Goal: Transaction & Acquisition: Purchase product/service

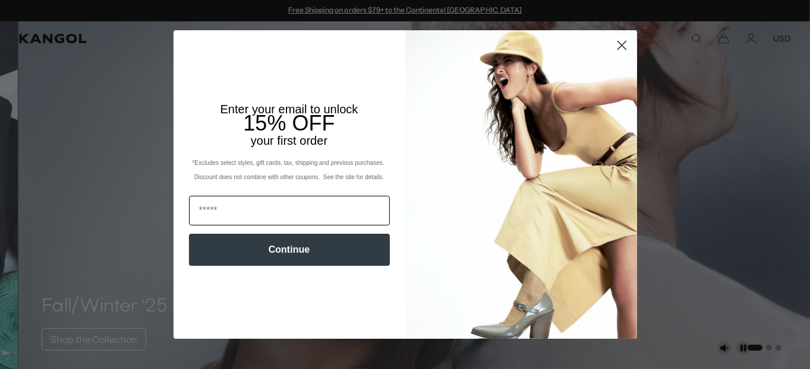
click at [205, 214] on input "Email" at bounding box center [289, 211] width 201 height 30
type input "**********"
click at [272, 248] on button "Continue" at bounding box center [289, 250] width 201 height 32
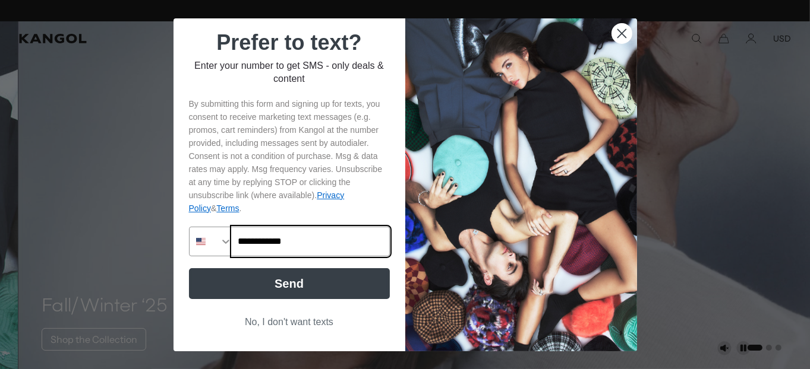
type input "**********"
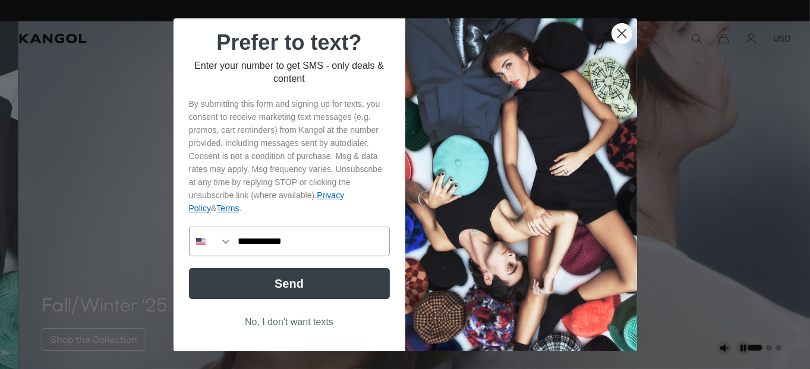
scroll to position [0, 245]
click at [291, 288] on button "Send" at bounding box center [289, 284] width 201 height 31
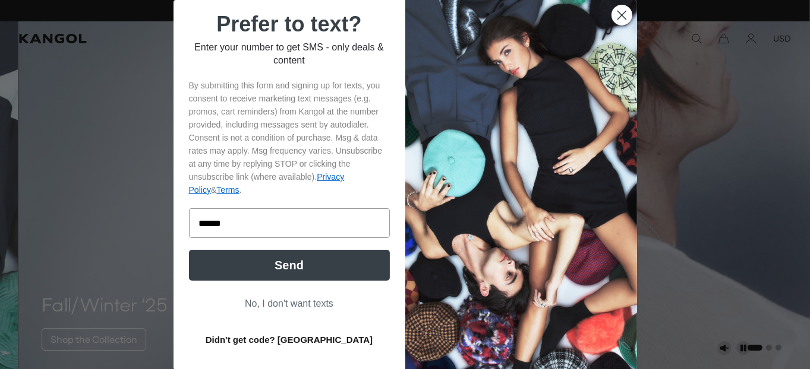
scroll to position [0, 0]
type input "******"
click at [257, 263] on button "Send" at bounding box center [289, 265] width 201 height 31
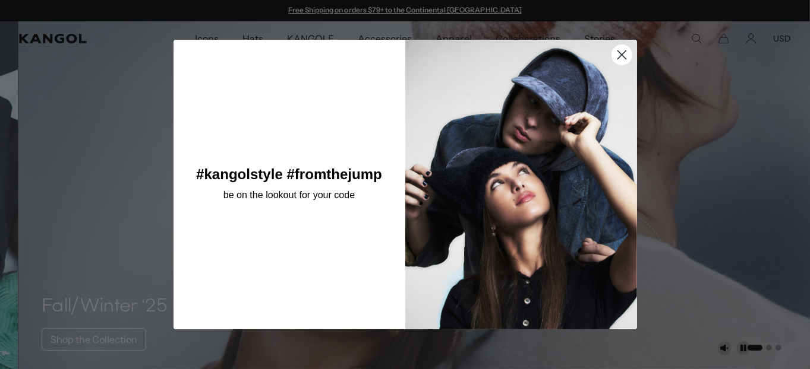
click at [618, 53] on icon "Close dialog" at bounding box center [621, 54] width 8 height 8
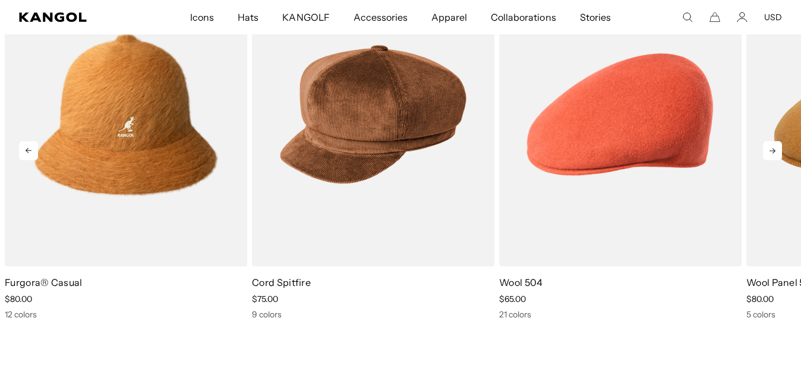
click at [769, 149] on icon at bounding box center [772, 150] width 19 height 19
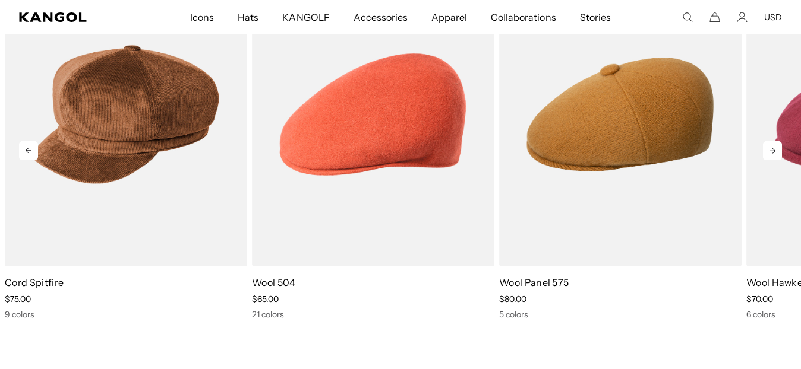
scroll to position [0, 245]
click at [769, 149] on icon at bounding box center [772, 150] width 19 height 19
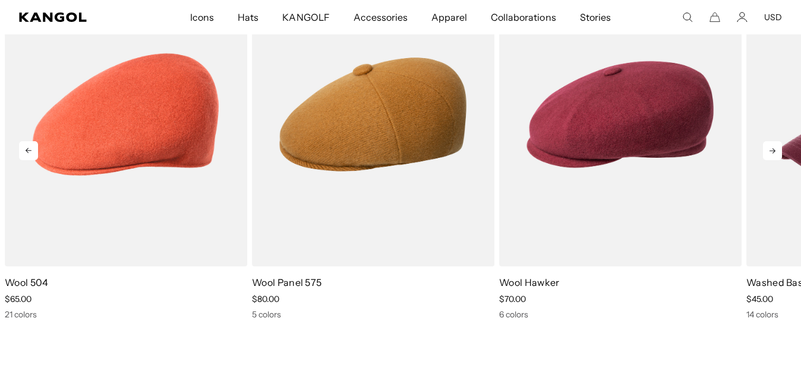
click at [769, 149] on icon at bounding box center [772, 150] width 19 height 19
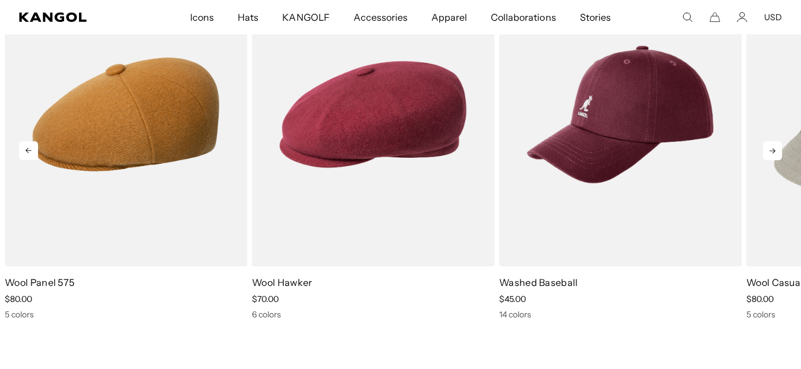
click at [769, 149] on icon at bounding box center [772, 150] width 19 height 19
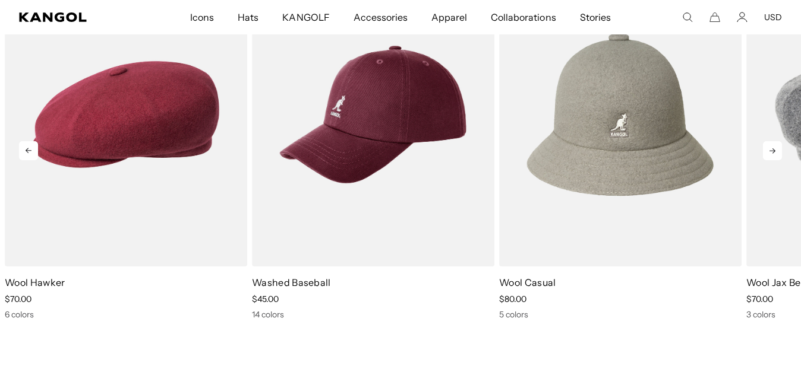
click at [769, 149] on icon at bounding box center [772, 150] width 19 height 19
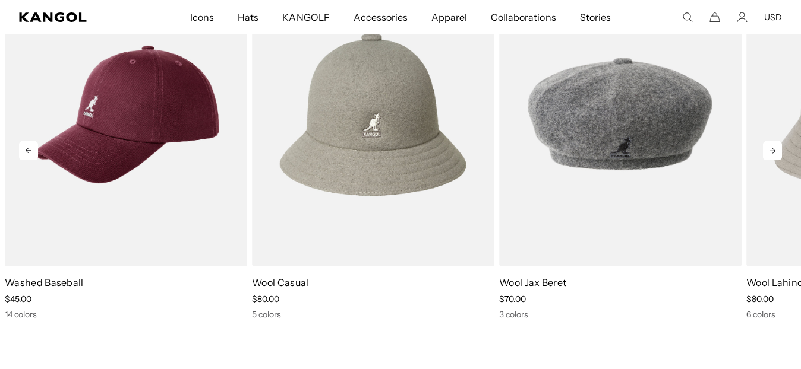
click at [769, 149] on icon at bounding box center [772, 150] width 19 height 19
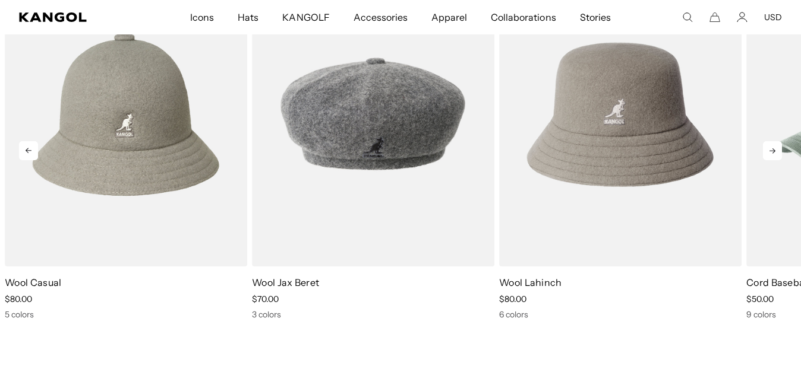
click at [769, 149] on icon at bounding box center [772, 150] width 19 height 19
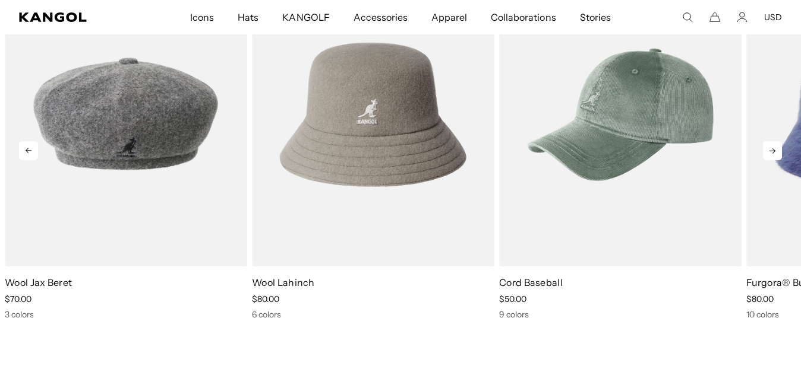
click at [769, 149] on icon at bounding box center [772, 150] width 19 height 19
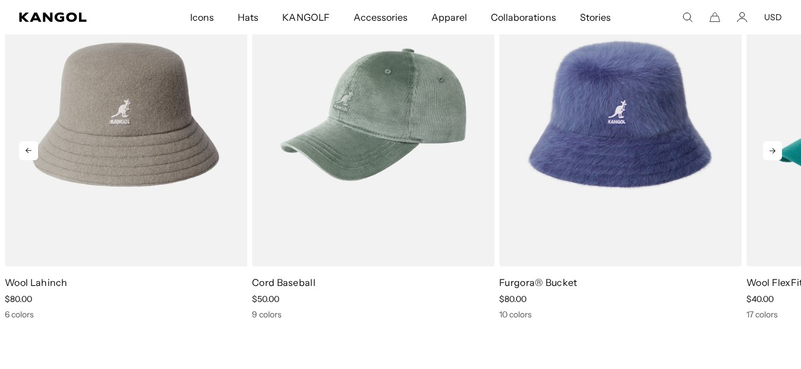
scroll to position [0, 245]
click at [769, 149] on icon at bounding box center [772, 150] width 19 height 19
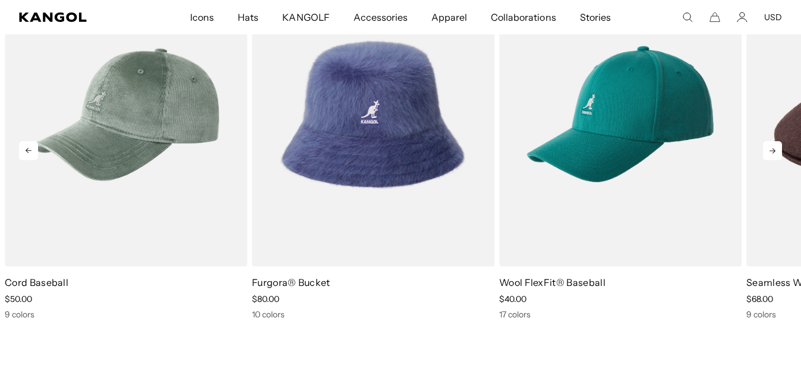
click at [769, 149] on icon at bounding box center [772, 150] width 19 height 19
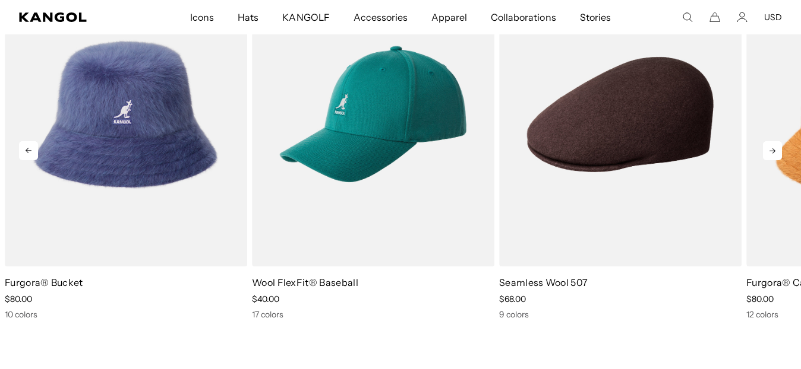
click at [770, 152] on icon at bounding box center [772, 150] width 19 height 19
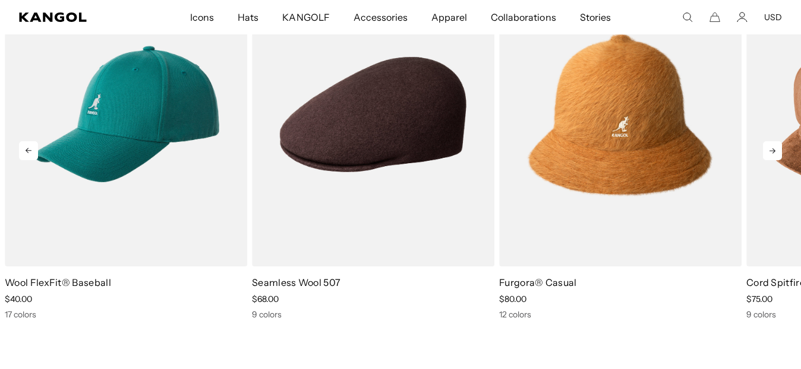
scroll to position [0, 0]
click at [770, 152] on icon at bounding box center [772, 150] width 19 height 19
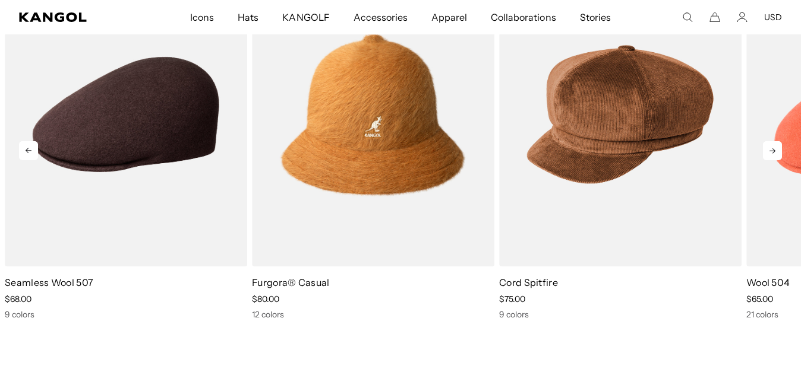
click at [770, 152] on icon at bounding box center [772, 150] width 19 height 19
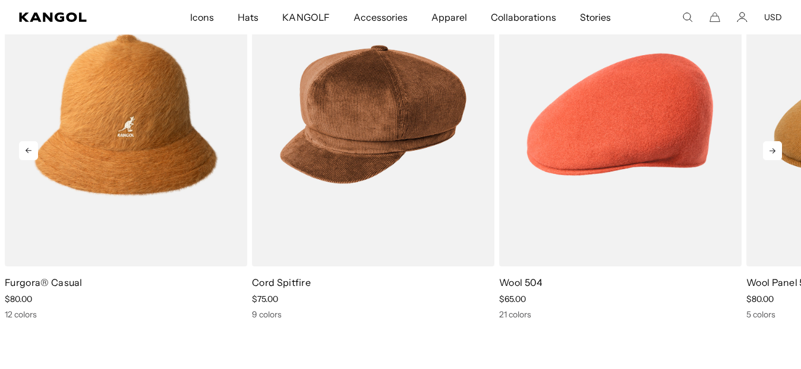
click at [770, 152] on icon at bounding box center [772, 150] width 19 height 19
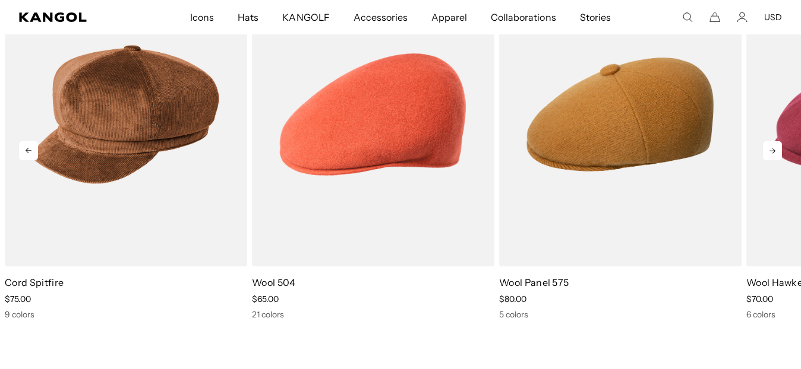
click at [770, 152] on icon at bounding box center [772, 150] width 19 height 19
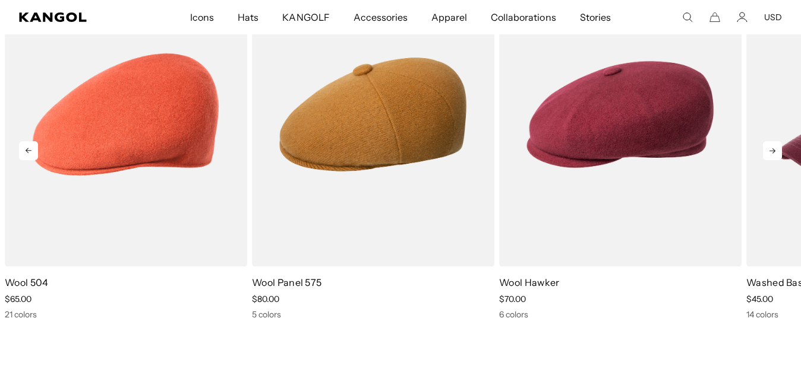
click at [770, 152] on icon at bounding box center [772, 150] width 19 height 19
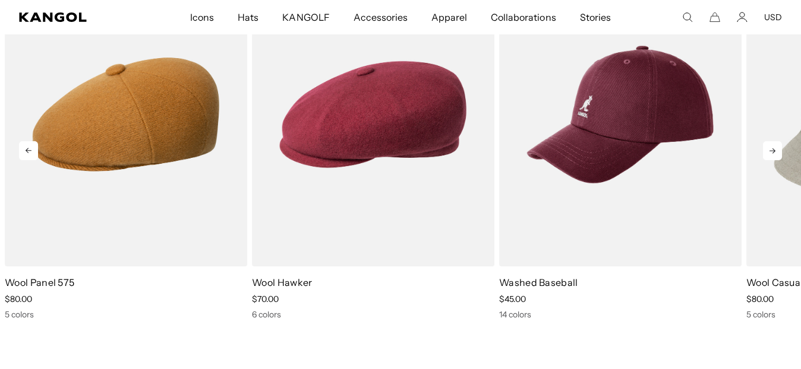
click at [770, 152] on icon at bounding box center [772, 150] width 19 height 19
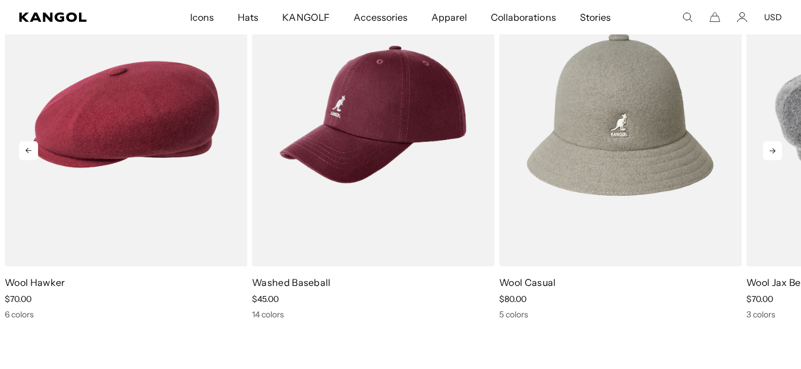
click at [770, 152] on icon at bounding box center [772, 150] width 19 height 19
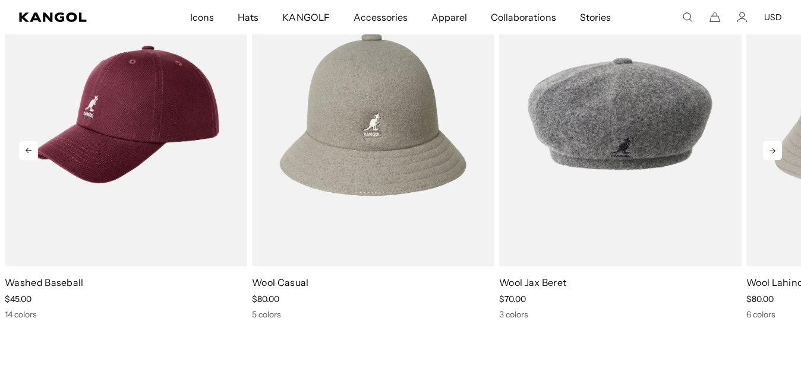
scroll to position [0, 0]
click at [770, 152] on icon at bounding box center [772, 150] width 19 height 19
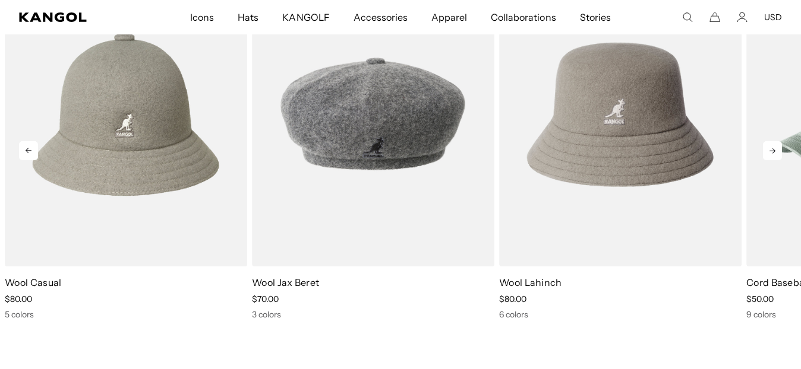
click at [771, 147] on icon at bounding box center [772, 150] width 19 height 19
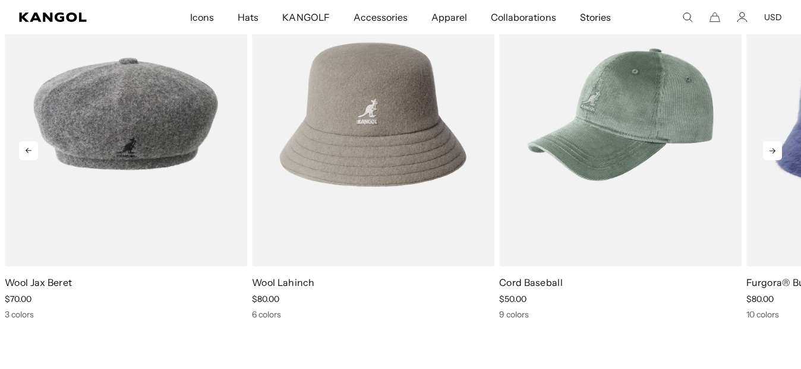
click at [771, 147] on icon at bounding box center [772, 150] width 19 height 19
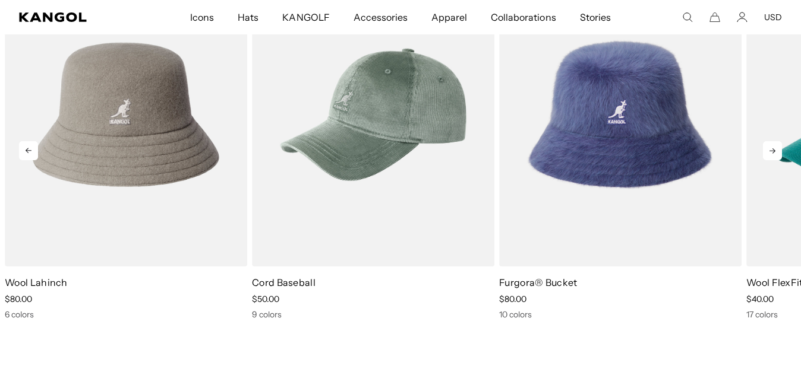
click at [771, 147] on icon at bounding box center [772, 150] width 19 height 19
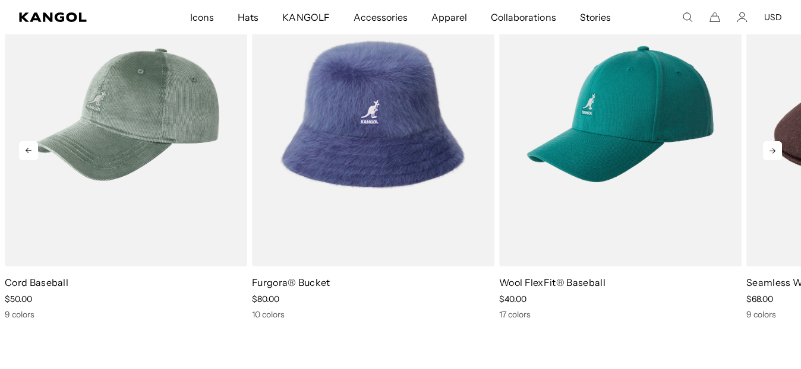
click at [771, 147] on icon at bounding box center [772, 150] width 19 height 19
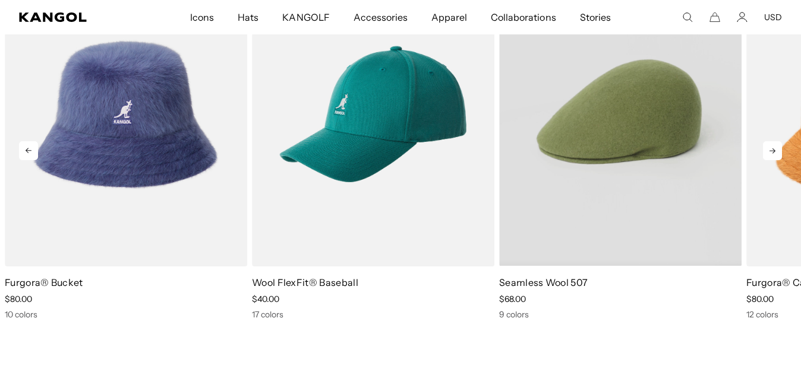
scroll to position [0, 0]
click at [653, 124] on video "Seamless Wool 507" at bounding box center [620, 115] width 242 height 304
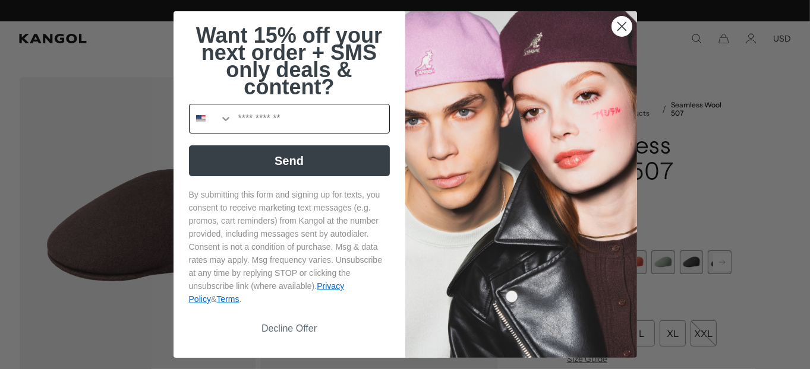
scroll to position [0, 245]
click at [241, 116] on input "Phone Number" at bounding box center [310, 119] width 157 height 29
type input "**********"
click at [286, 163] on button "Send" at bounding box center [289, 161] width 201 height 31
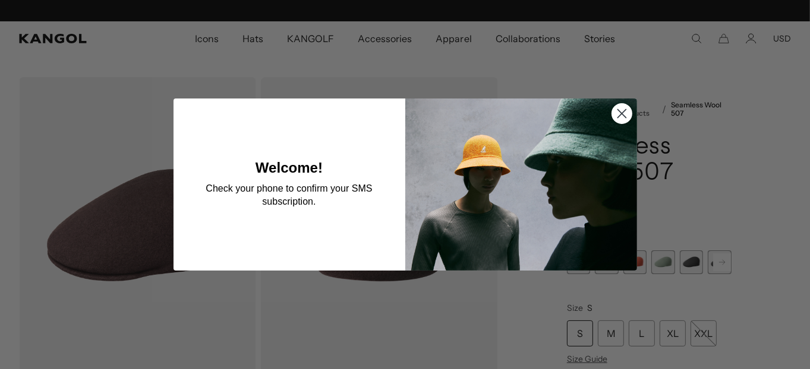
click at [620, 114] on circle "Close dialog" at bounding box center [621, 114] width 20 height 20
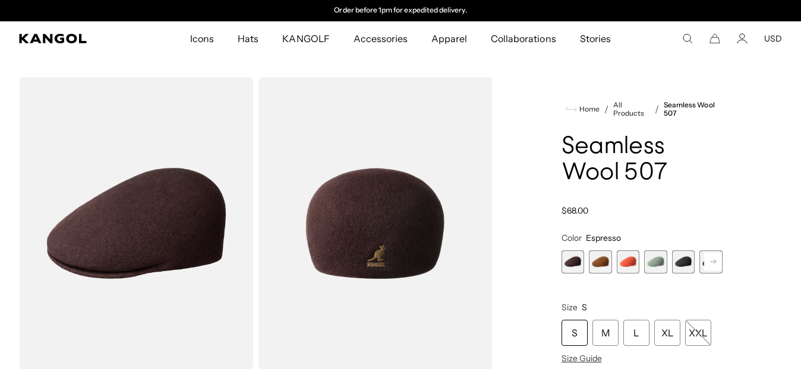
click at [682, 259] on span "5 of 9" at bounding box center [683, 262] width 23 height 23
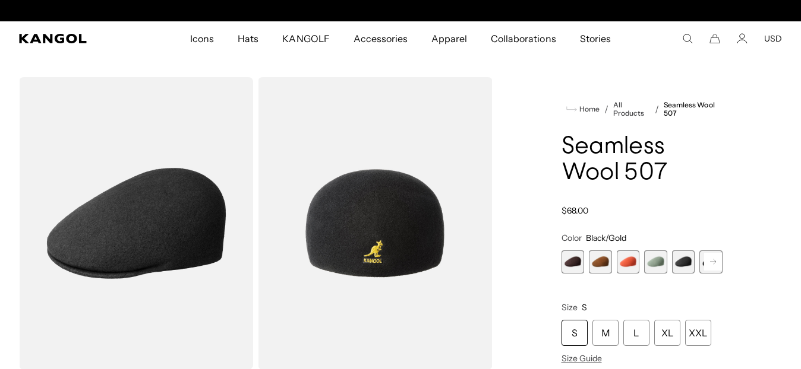
scroll to position [0, 245]
click at [571, 260] on span "1 of 9" at bounding box center [572, 262] width 23 height 23
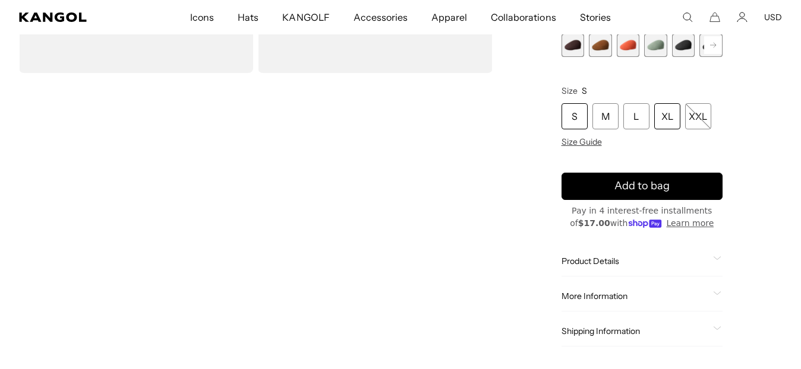
click at [672, 118] on div "XL" at bounding box center [667, 116] width 26 height 26
click at [682, 48] on span "5 of 9" at bounding box center [683, 45] width 23 height 23
click at [682, 47] on span "5 of 9" at bounding box center [683, 45] width 23 height 23
click at [709, 44] on rect at bounding box center [713, 45] width 18 height 18
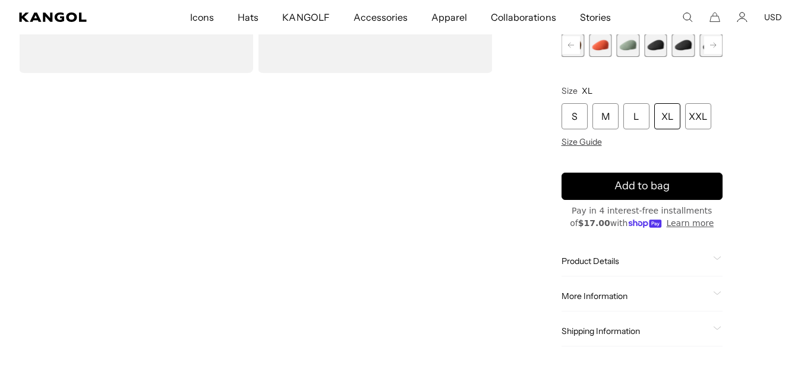
scroll to position [0, 0]
click at [687, 42] on span "6 of 9" at bounding box center [683, 45] width 23 height 23
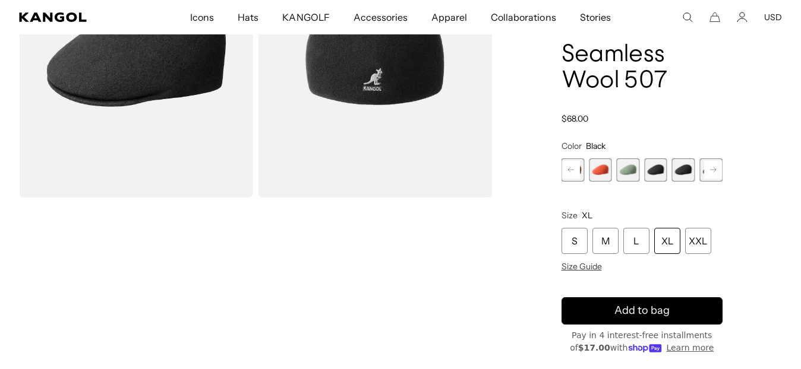
scroll to position [185, 0]
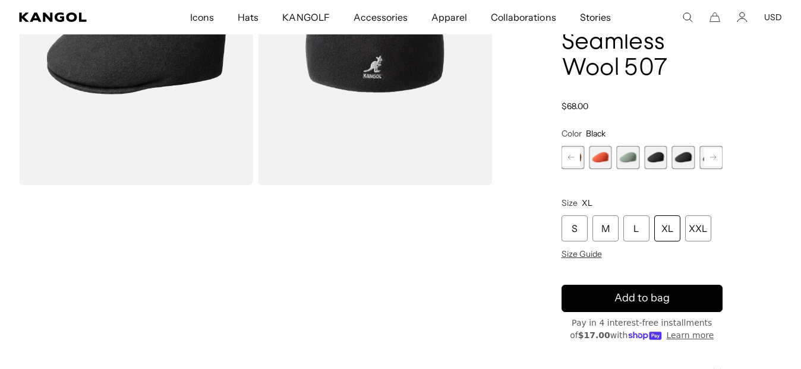
click at [713, 162] on rect at bounding box center [713, 158] width 18 height 18
click at [686, 156] on span "7 of 9" at bounding box center [683, 157] width 23 height 23
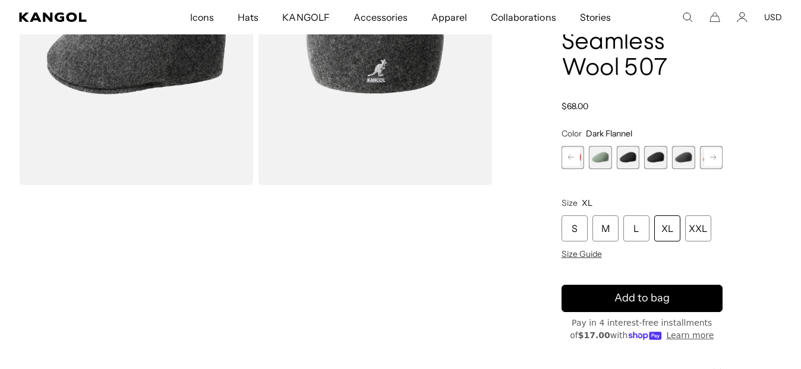
scroll to position [0, 245]
click at [718, 157] on rect at bounding box center [713, 158] width 18 height 18
click at [718, 157] on span "9 of 9" at bounding box center [710, 157] width 23 height 23
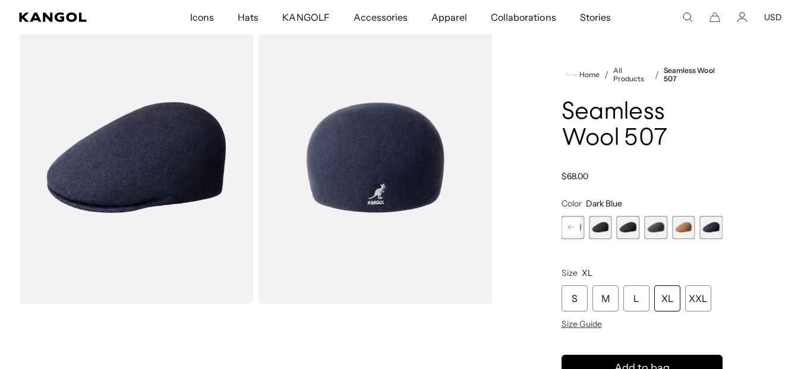
click at [656, 223] on span "7 of 9" at bounding box center [655, 227] width 23 height 23
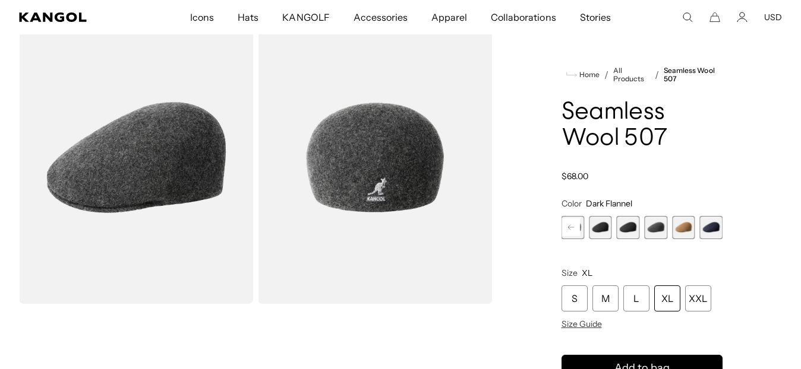
click at [665, 299] on div "XL" at bounding box center [667, 299] width 26 height 26
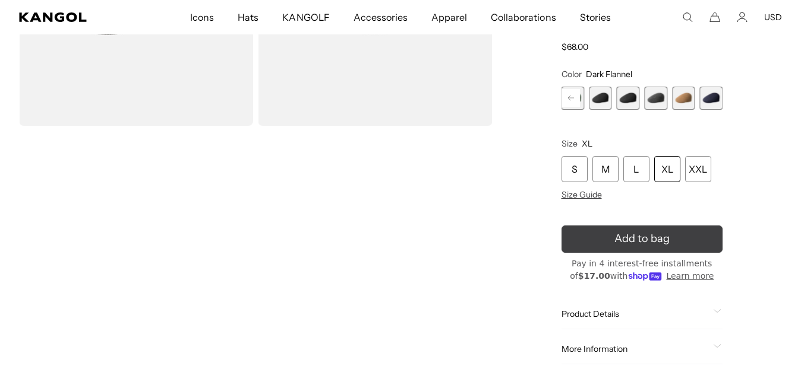
click at [641, 238] on icon "submit" at bounding box center [642, 239] width 24 height 24
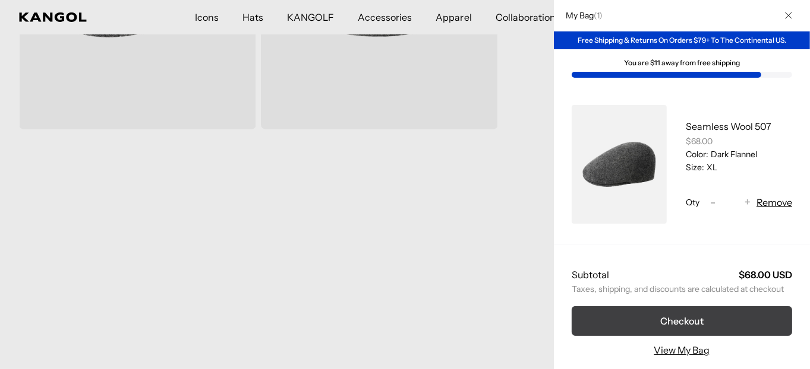
scroll to position [0, 245]
